Goal: Task Accomplishment & Management: Manage account settings

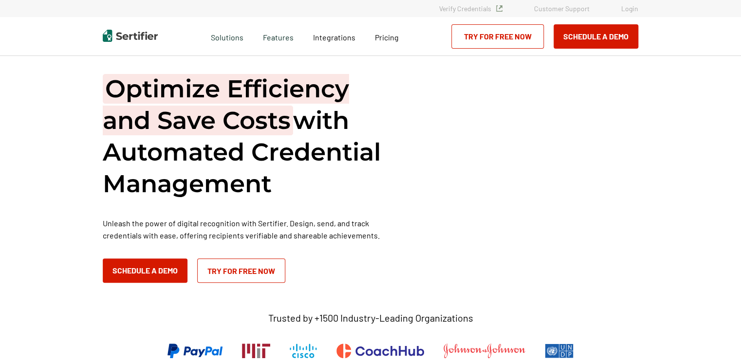
drag, startPoint x: 0, startPoint y: 0, endPoint x: 629, endPoint y: 7, distance: 629.3
click at [629, 7] on link "Login" at bounding box center [629, 8] width 17 height 8
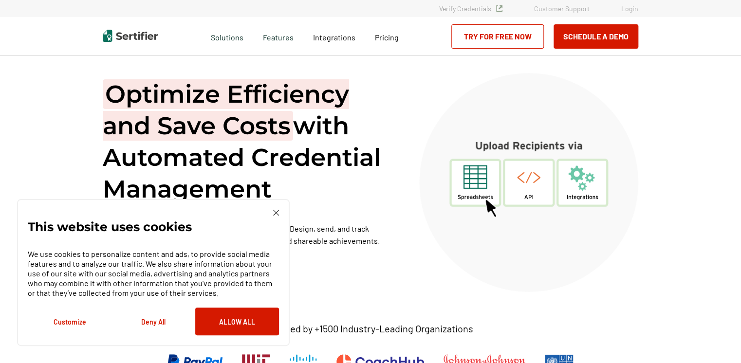
click at [660, 152] on div "Optimize Efficiency and Save Costs with Automated Credential Management Unleash…" at bounding box center [370, 240] width 584 height 368
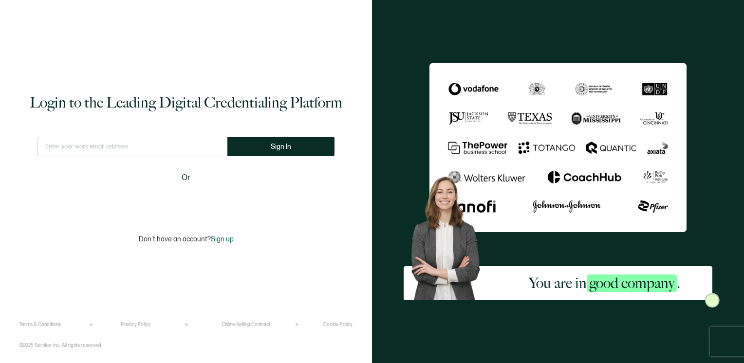
type input "[EMAIL_ADDRESS][DOMAIN_NAME]"
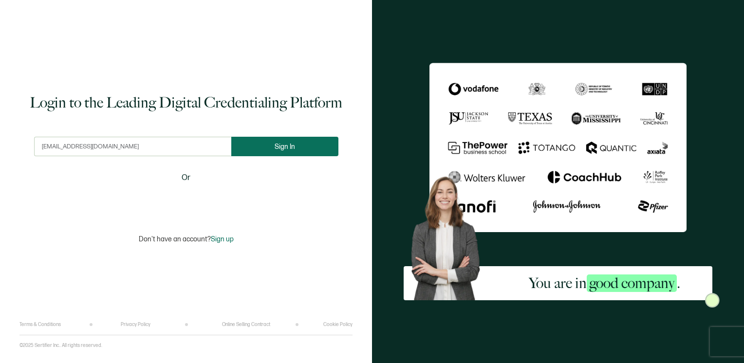
click at [274, 151] on button "Sign In" at bounding box center [284, 146] width 107 height 19
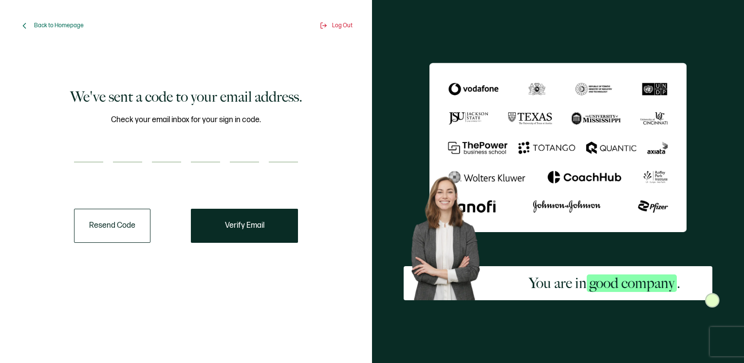
paste input "7"
type input "7"
type input "9"
type input "6"
type input "4"
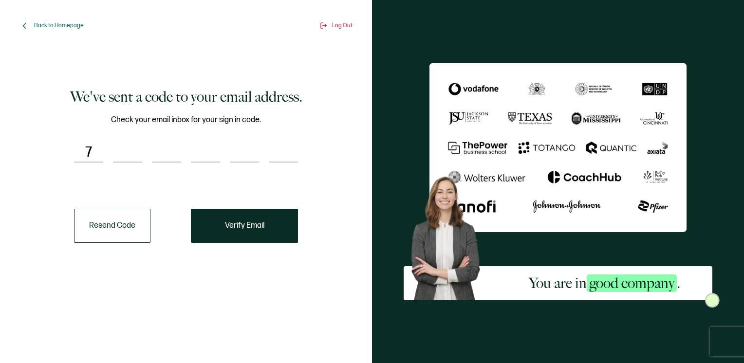
type input "1"
type input "0"
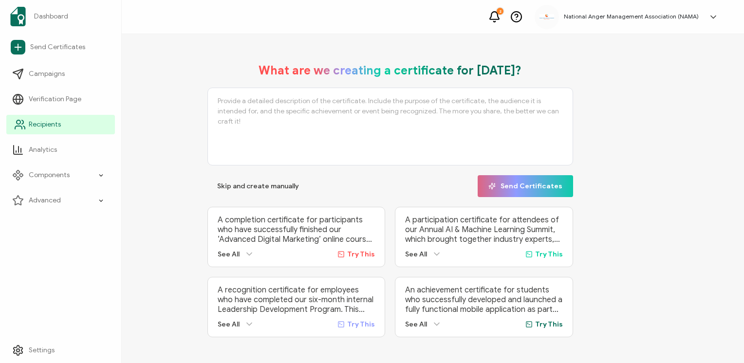
click at [34, 128] on span "Recipients" at bounding box center [45, 125] width 32 height 10
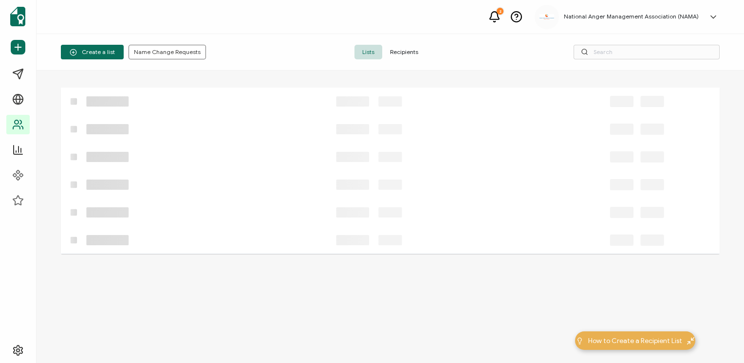
click at [405, 53] on span "Recipients" at bounding box center [404, 52] width 44 height 15
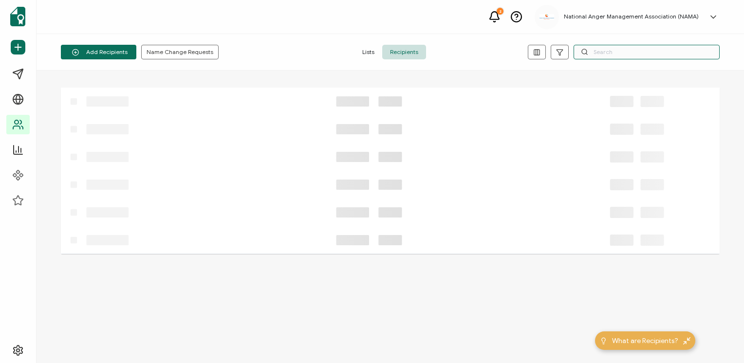
click at [613, 50] on input "text" at bounding box center [647, 52] width 146 height 15
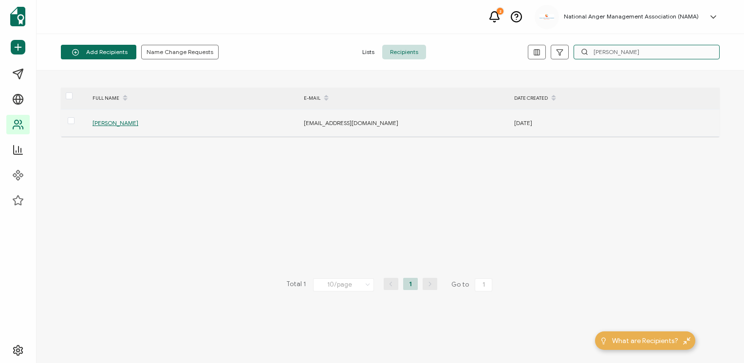
type input "Hoover"
click at [111, 122] on span "Brenda Hoover" at bounding box center [116, 122] width 46 height 7
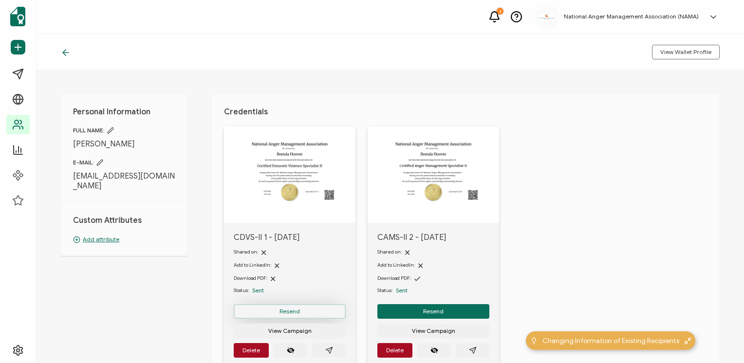
click at [284, 310] on span "Resend" at bounding box center [290, 312] width 20 height 6
